Goal: Transaction & Acquisition: Download file/media

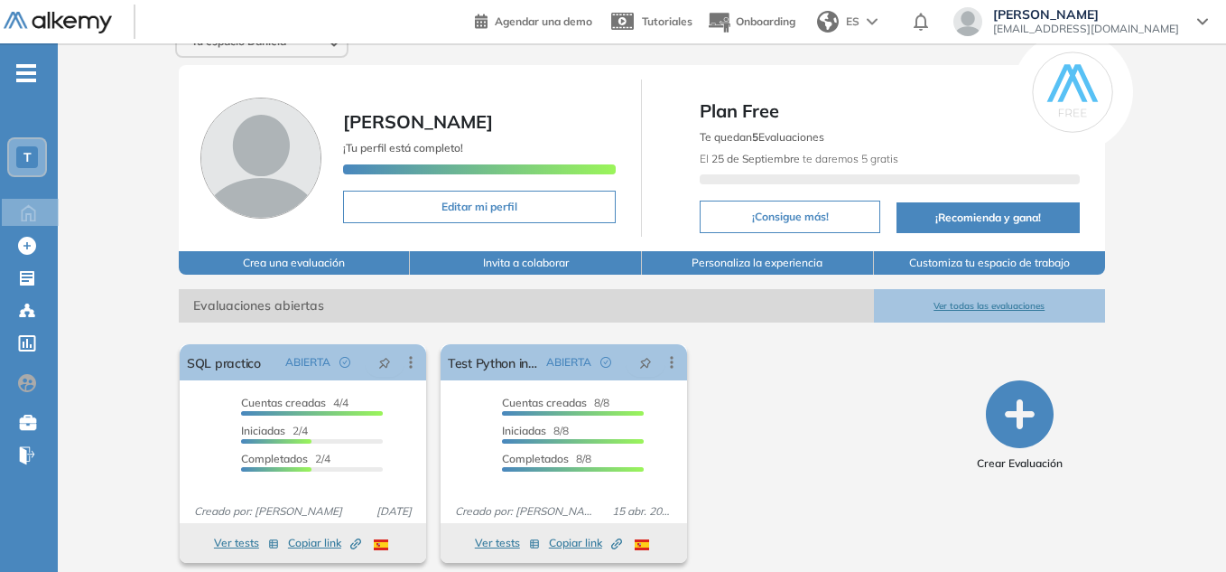
scroll to position [38, 0]
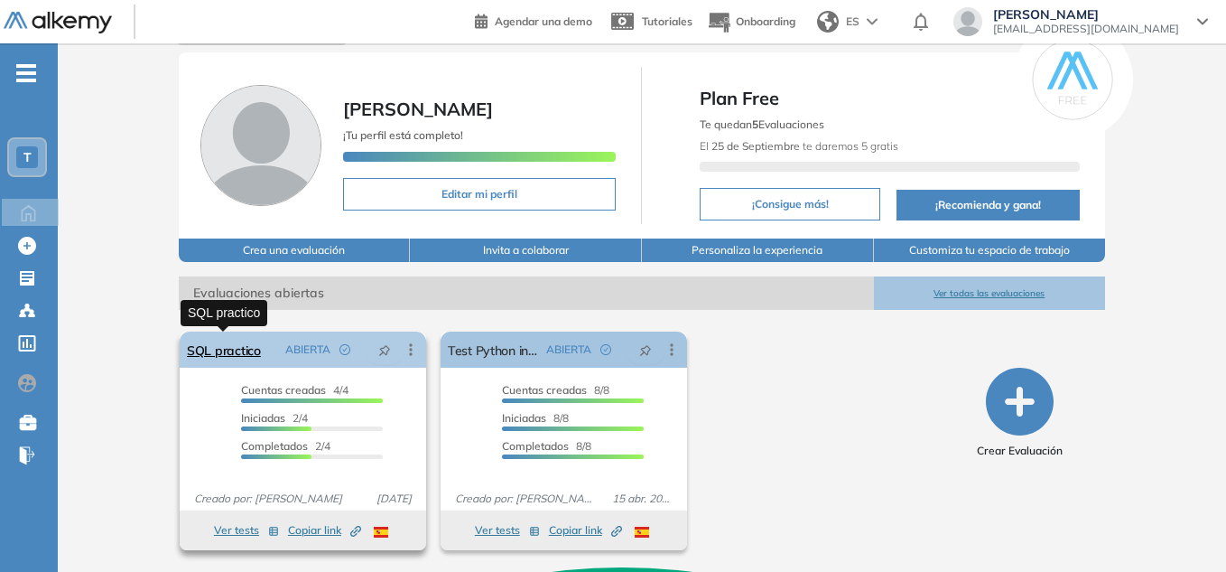
click at [240, 351] on link "SQL practico" at bounding box center [224, 349] width 74 height 36
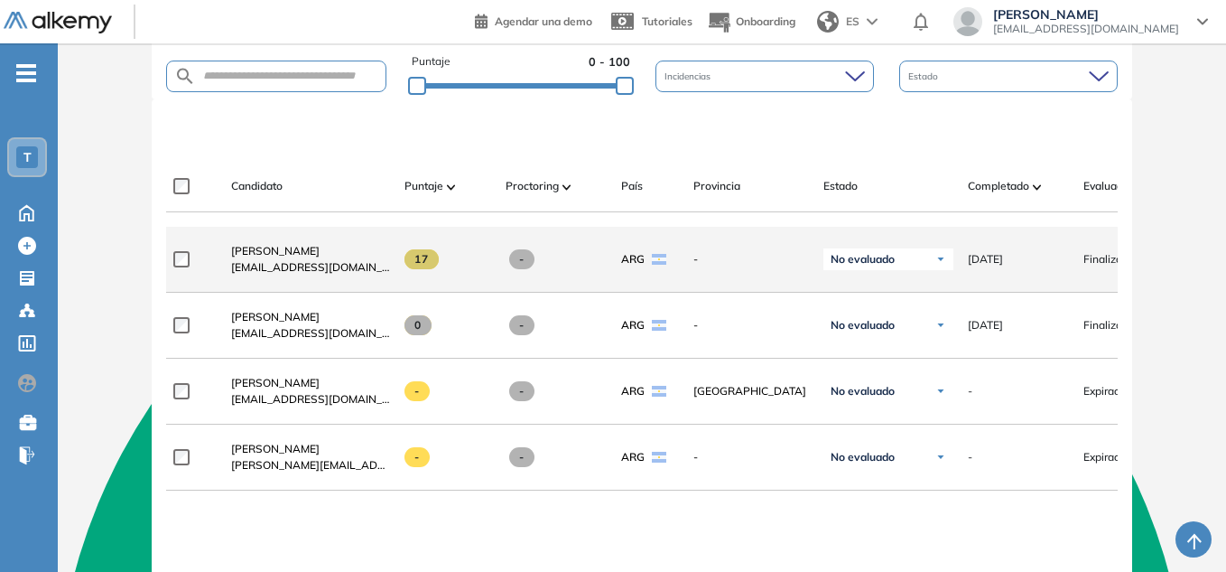
scroll to position [542, 0]
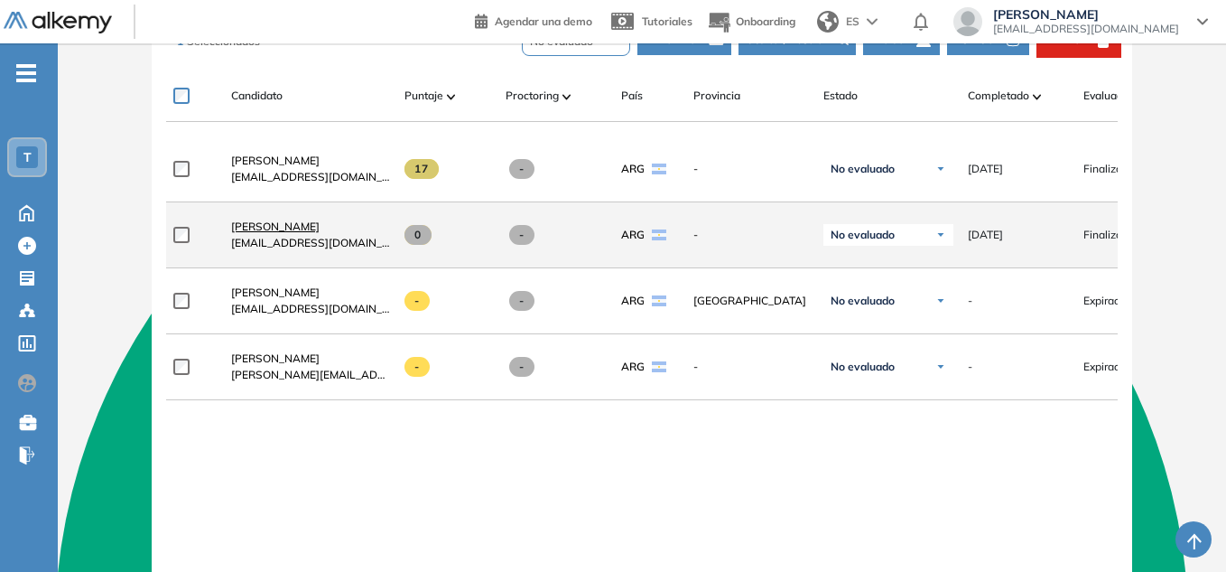
click at [274, 231] on span "[PERSON_NAME]" at bounding box center [275, 226] width 88 height 14
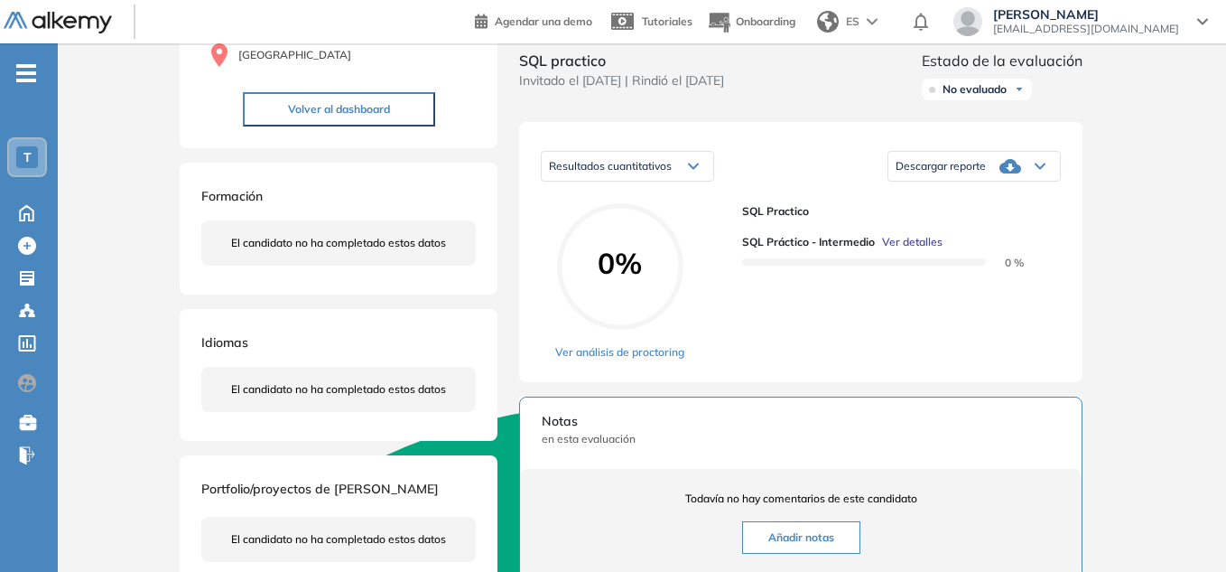
scroll to position [271, 0]
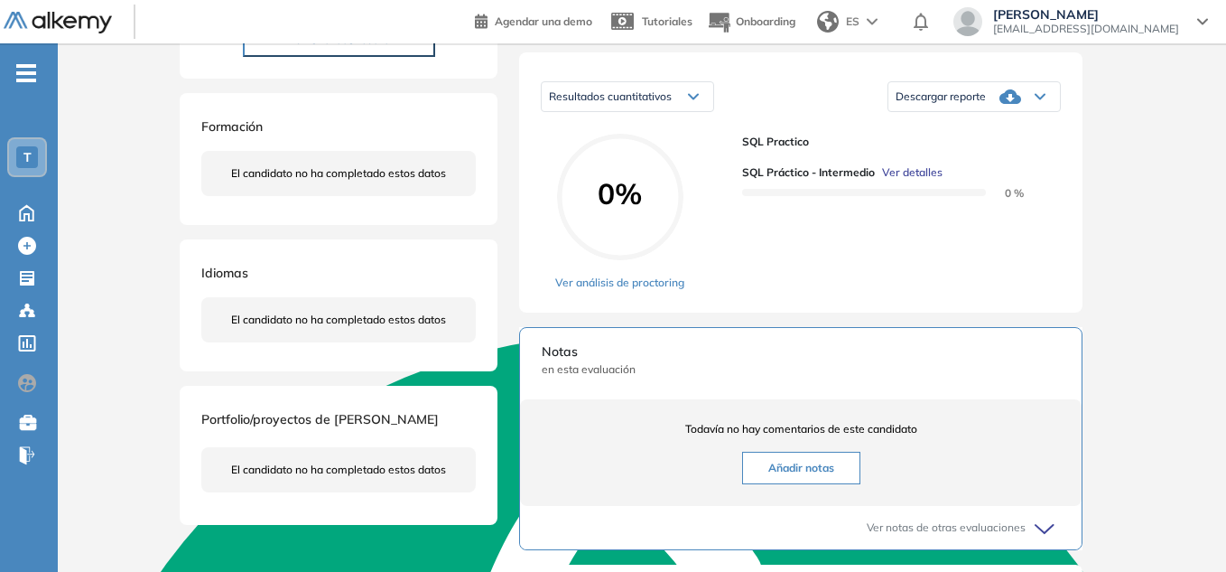
click at [1006, 104] on icon at bounding box center [1011, 96] width 22 height 14
click at [974, 129] on li "Descargar informe completo" at bounding box center [964, 120] width 134 height 18
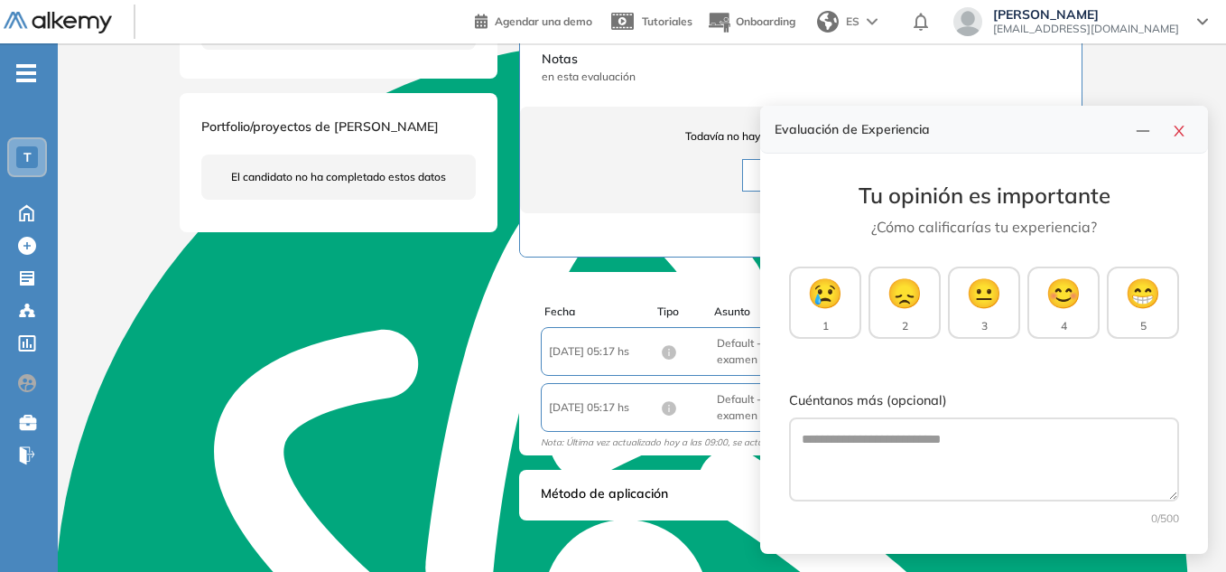
scroll to position [595, 0]
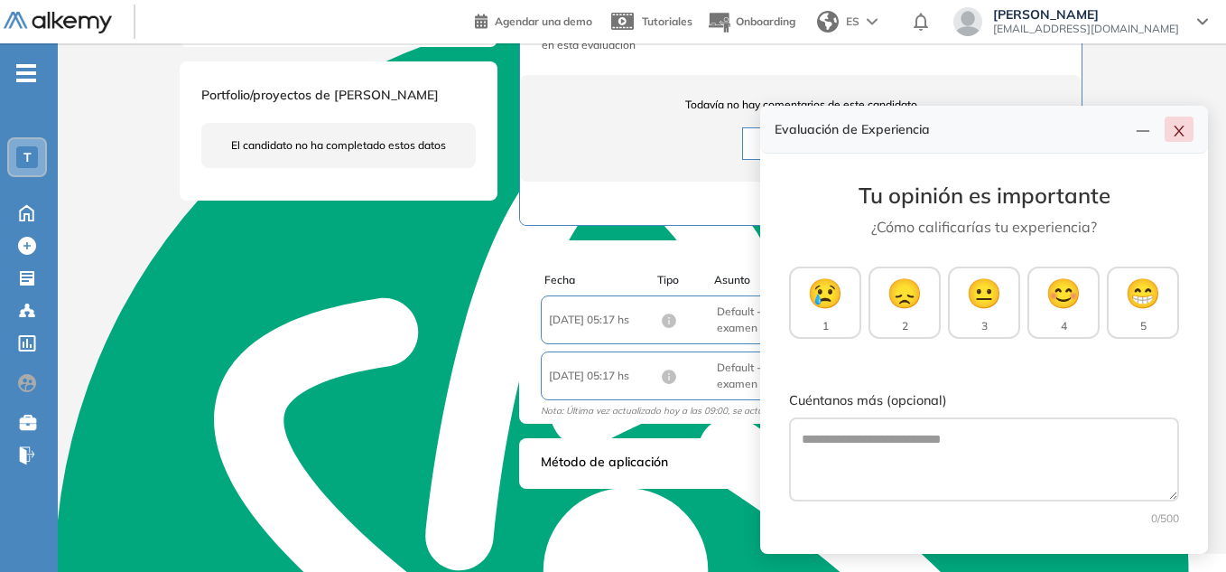
click at [1174, 132] on icon "close" at bounding box center [1179, 131] width 14 height 14
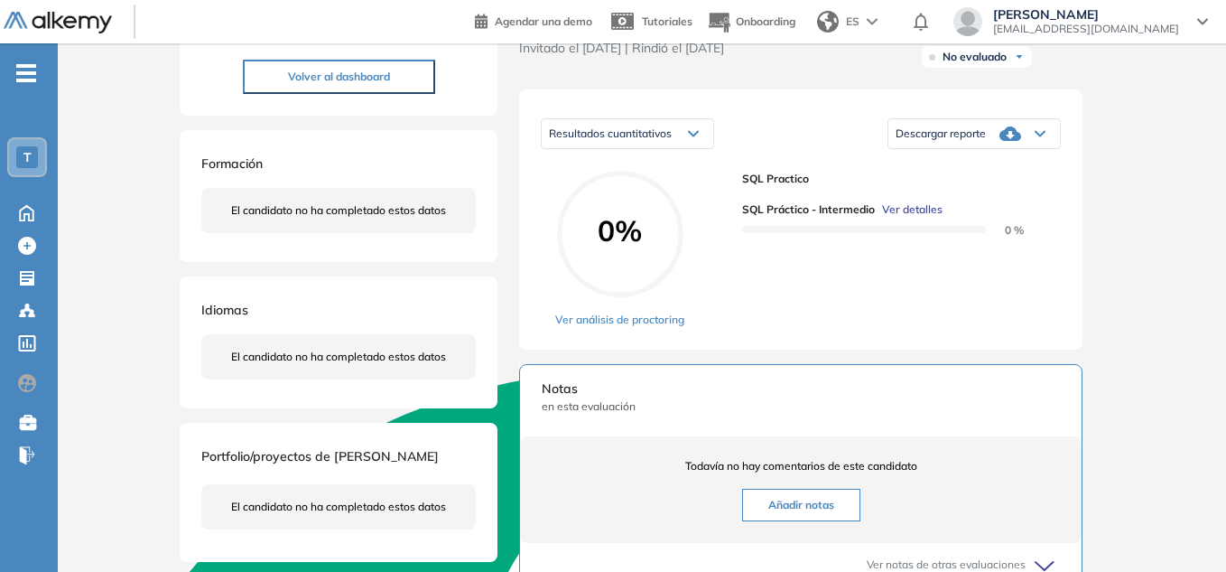
scroll to position [0, 0]
